Goal: Information Seeking & Learning: Find specific fact

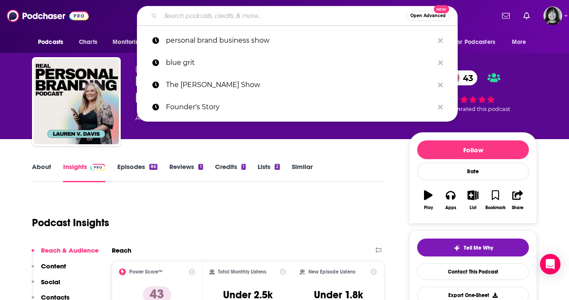
click at [231, 13] on input "Search podcasts, credits, & more..." at bounding box center [283, 16] width 246 height 14
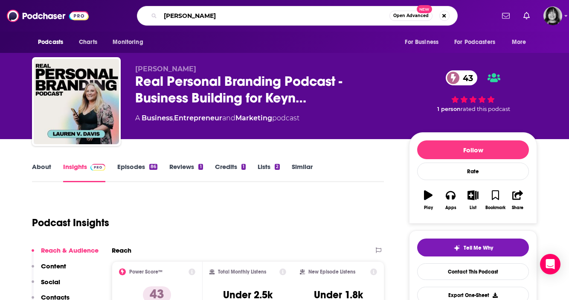
type input "[PERSON_NAME]"
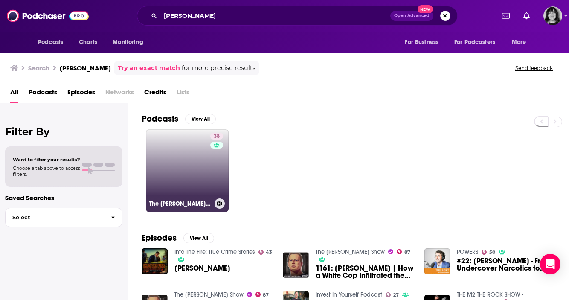
click at [209, 169] on link "38 The [PERSON_NAME] Podcast" at bounding box center [187, 170] width 83 height 83
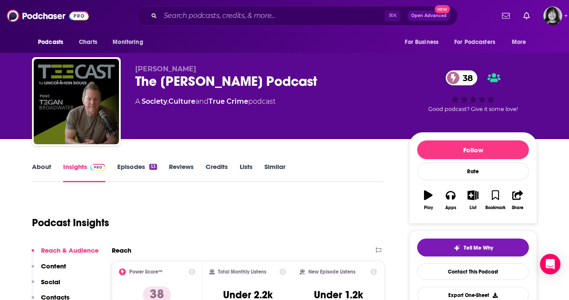
click at [246, 78] on div "The [PERSON_NAME] Podcast 38" at bounding box center [265, 81] width 260 height 17
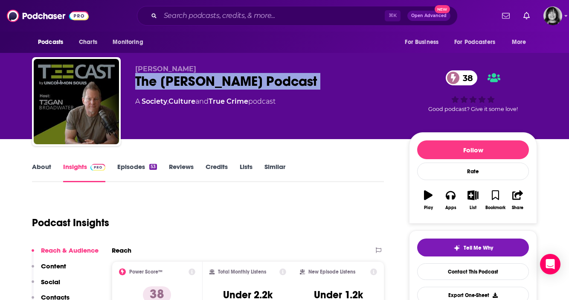
click at [246, 78] on div "The [PERSON_NAME] Podcast 38" at bounding box center [265, 81] width 260 height 17
copy div "The [PERSON_NAME] Podcast 38"
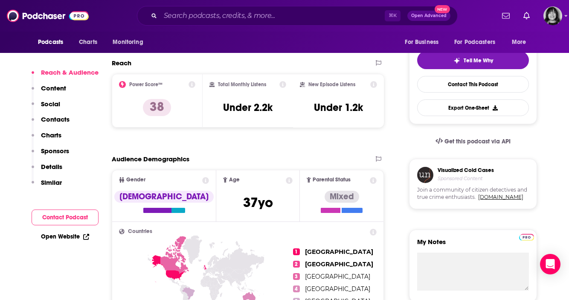
scroll to position [191, 0]
